Goal: Transaction & Acquisition: Subscribe to service/newsletter

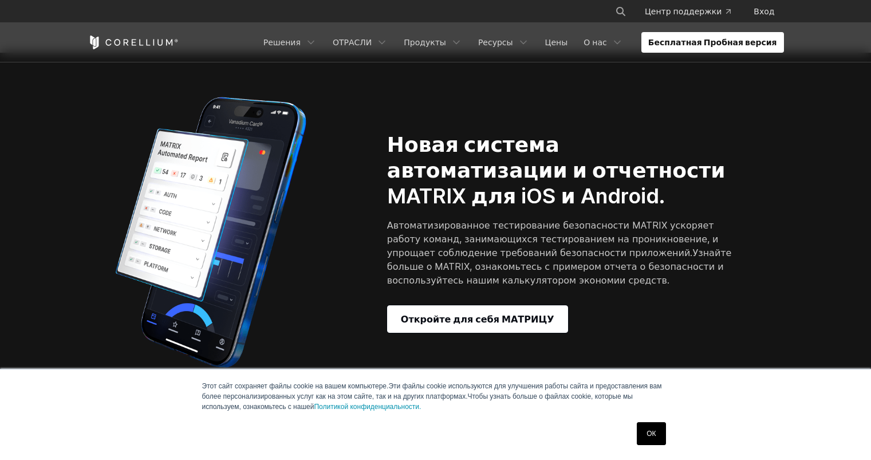
scroll to position [1050, 0]
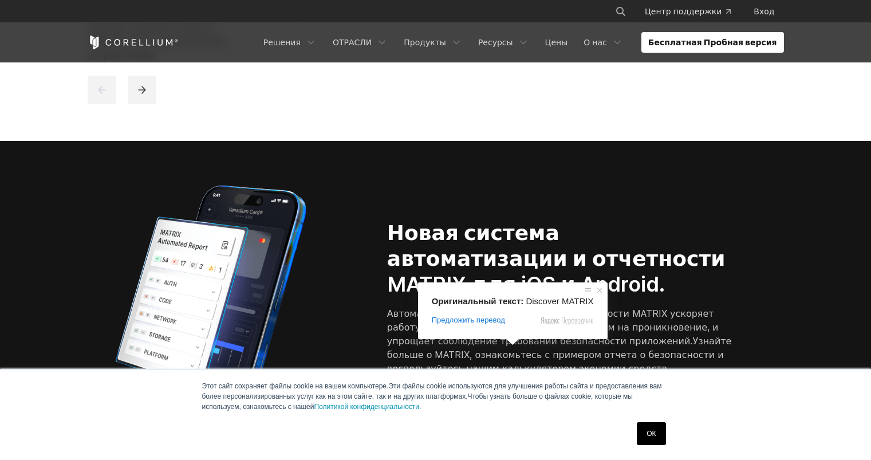
click at [511, 345] on span at bounding box center [512, 342] width 15 height 7
click at [594, 287] on span at bounding box center [599, 290] width 11 height 11
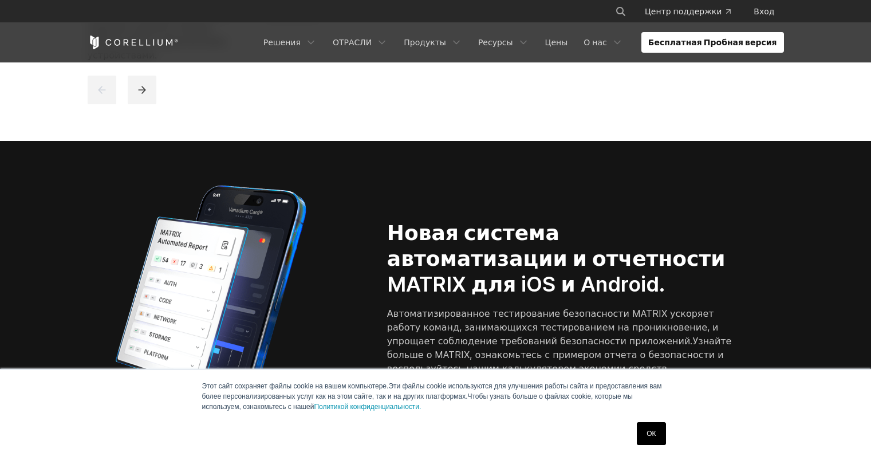
click at [515, 400] on ya-tr-span "Откройте для себя МАТРИЦУ" at bounding box center [478, 407] width 154 height 14
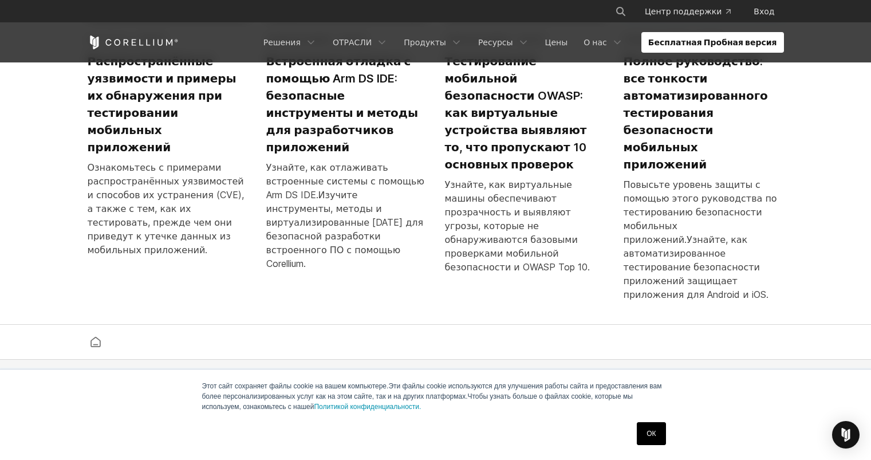
scroll to position [2879, 0]
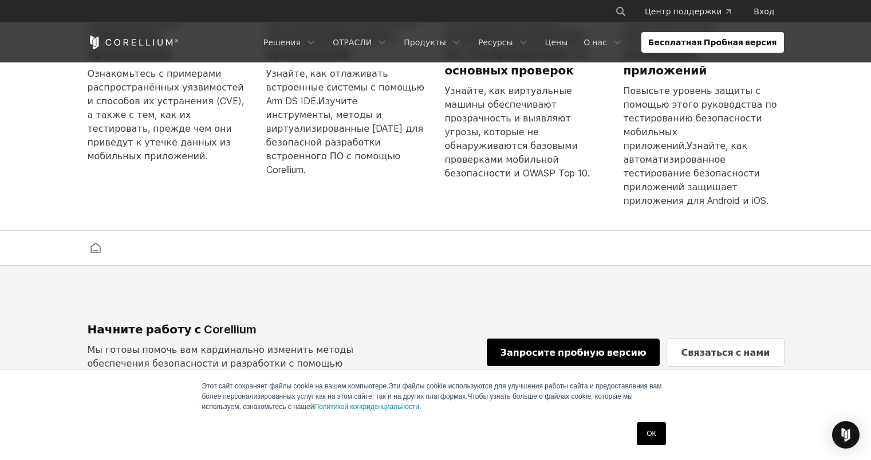
click at [580, 339] on link "Запросите пробную версию" at bounding box center [574, 353] width 174 height 28
